Goal: Transaction & Acquisition: Purchase product/service

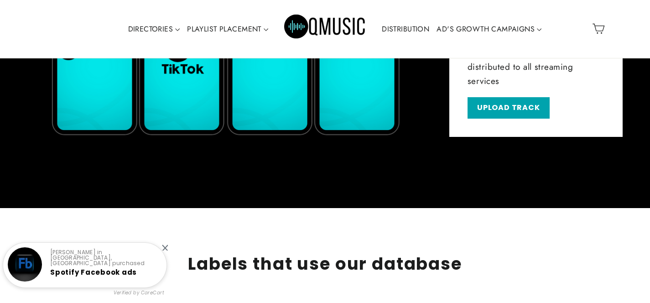
scroll to position [1403, 0]
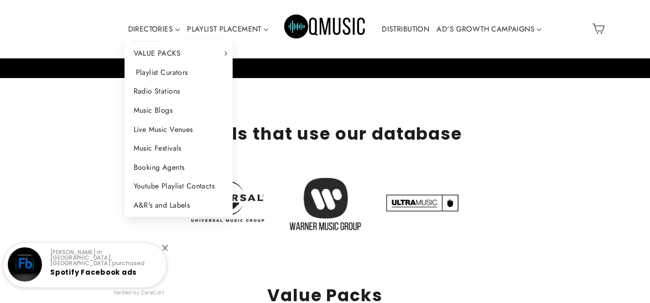
click at [159, 69] on link "Playlist Curators" at bounding box center [178, 72] width 108 height 19
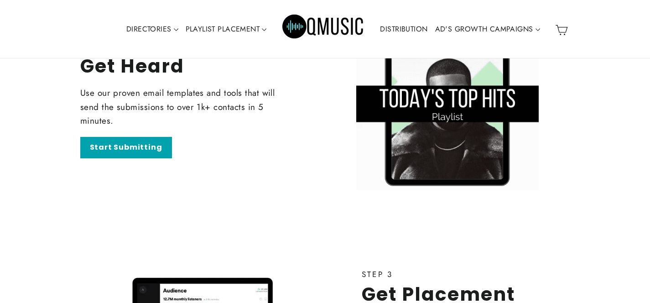
scroll to position [2455, 0]
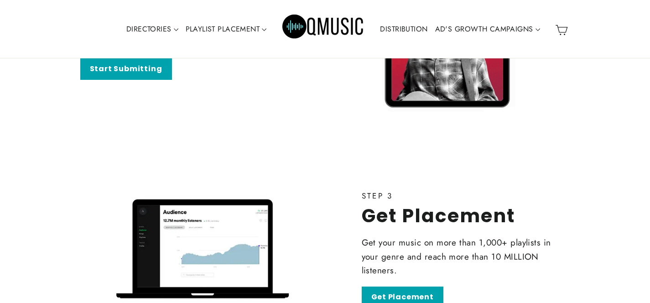
click at [410, 31] on link "DISTRIBUTION" at bounding box center [403, 29] width 55 height 21
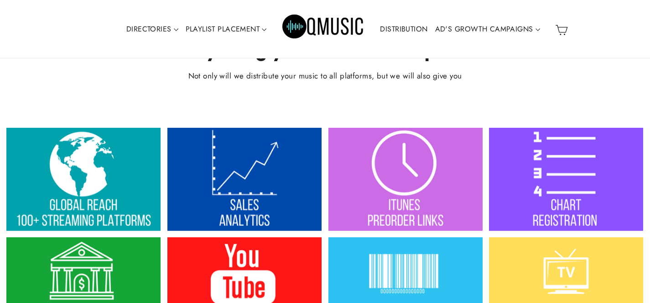
scroll to position [936, 0]
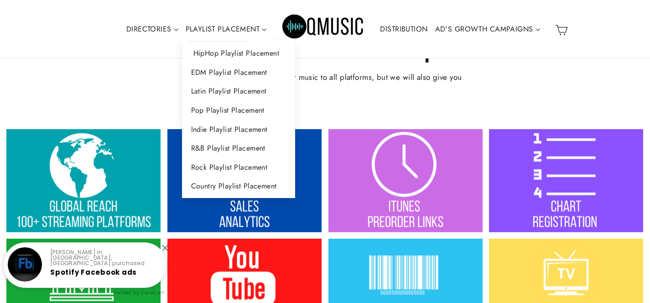
click at [237, 52] on link "HipHop Playlist Placement" at bounding box center [238, 53] width 113 height 19
